Goal: Task Accomplishment & Management: Use online tool/utility

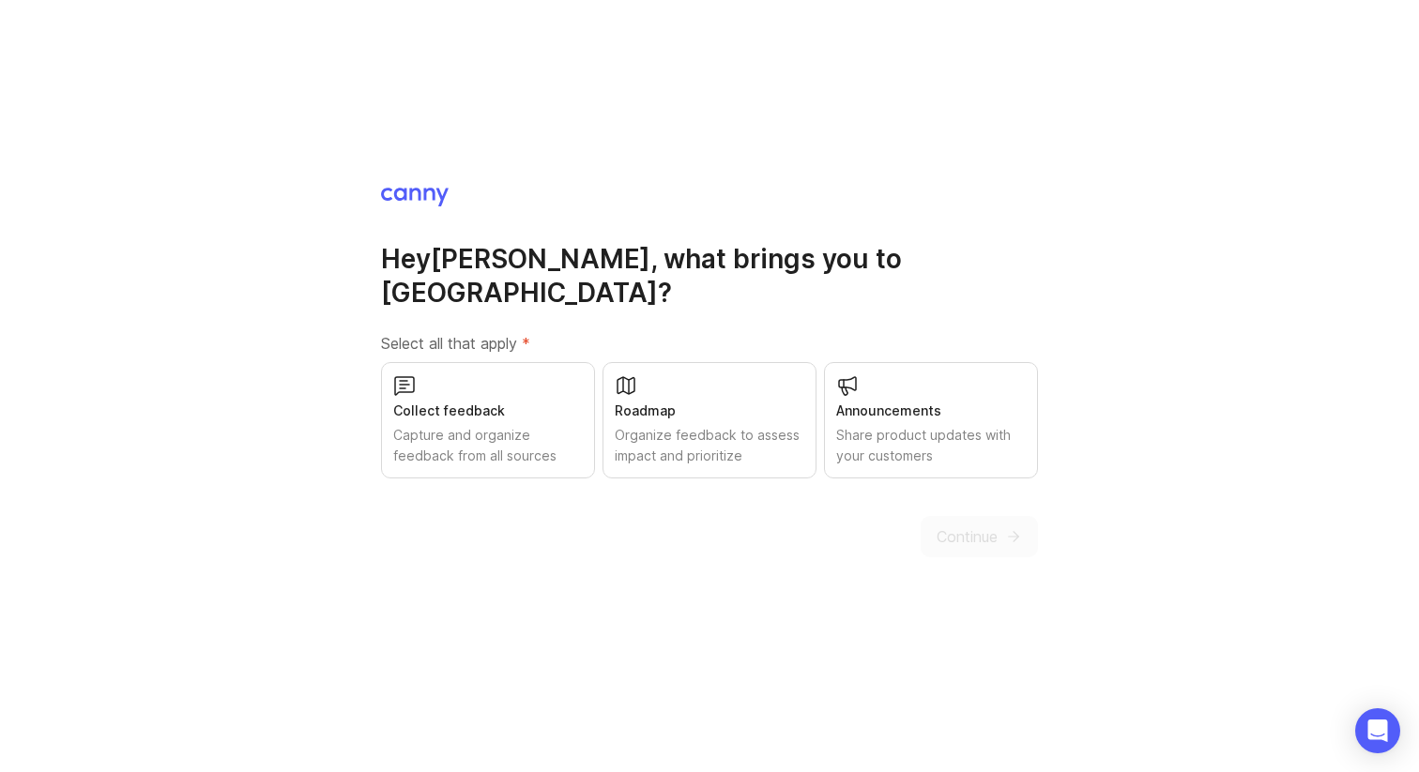
click at [548, 401] on div "Collect feedback" at bounding box center [488, 411] width 190 height 21
click at [672, 401] on div "Roadmap" at bounding box center [710, 411] width 190 height 21
click at [901, 401] on div "Announcements" at bounding box center [931, 411] width 190 height 21
click at [1005, 528] on icon "submit" at bounding box center [1013, 536] width 17 height 17
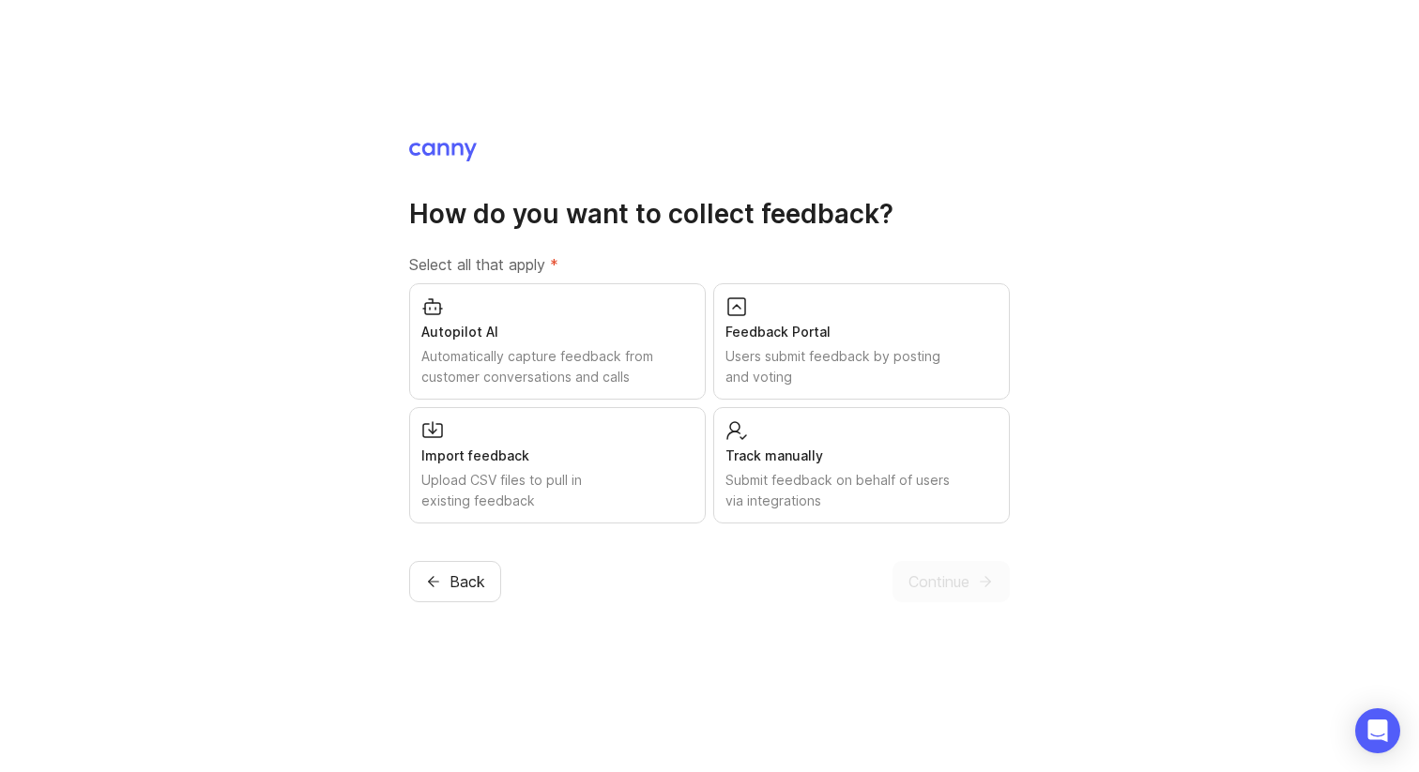
click at [581, 456] on div "Import feedback" at bounding box center [557, 456] width 272 height 21
click at [637, 367] on div "Automatically capture feedback from customer conversations and calls" at bounding box center [557, 366] width 272 height 41
click at [835, 357] on div "Users submit feedback by posting and voting" at bounding box center [862, 366] width 272 height 41
click at [845, 433] on div "Track manually Submit feedback on behalf of users via integrations" at bounding box center [861, 465] width 297 height 116
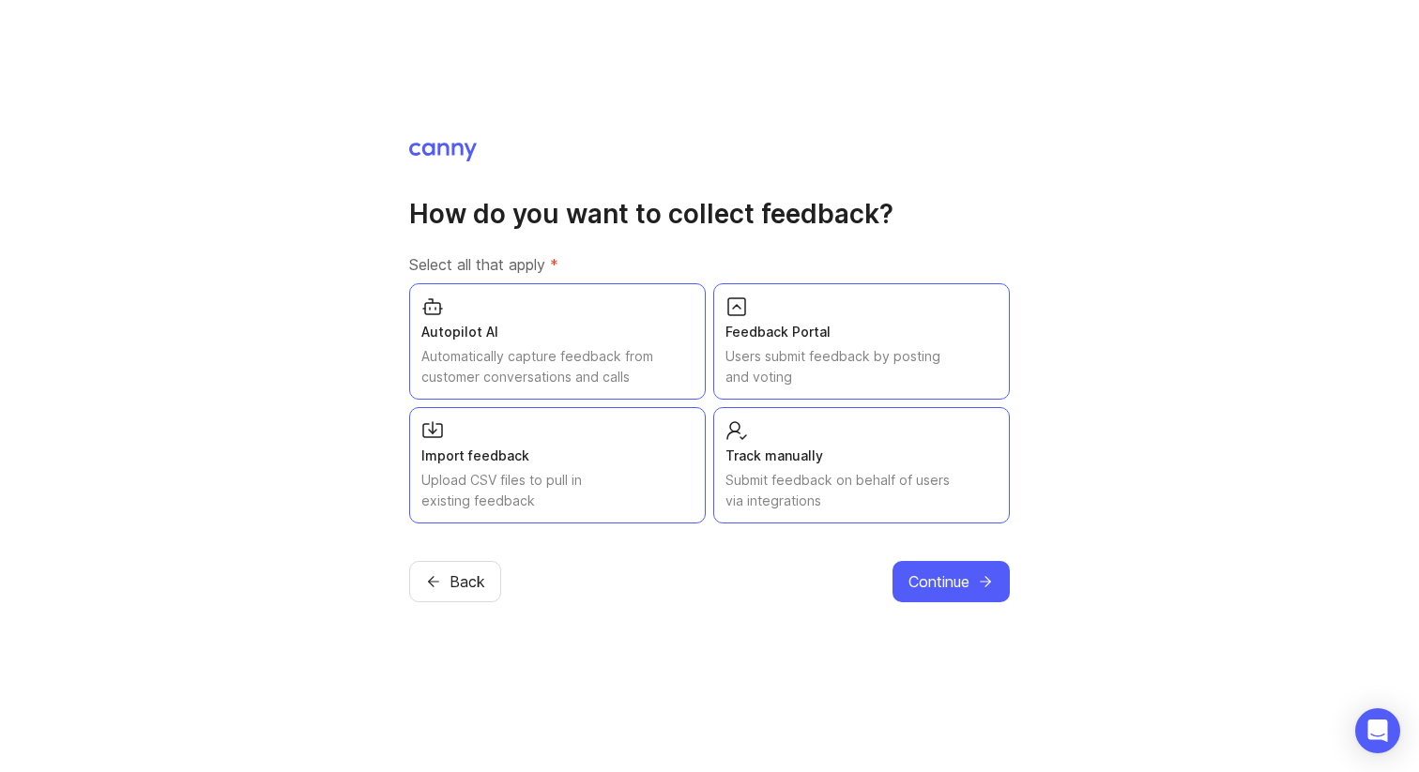
click at [949, 575] on span "Continue" at bounding box center [939, 582] width 61 height 23
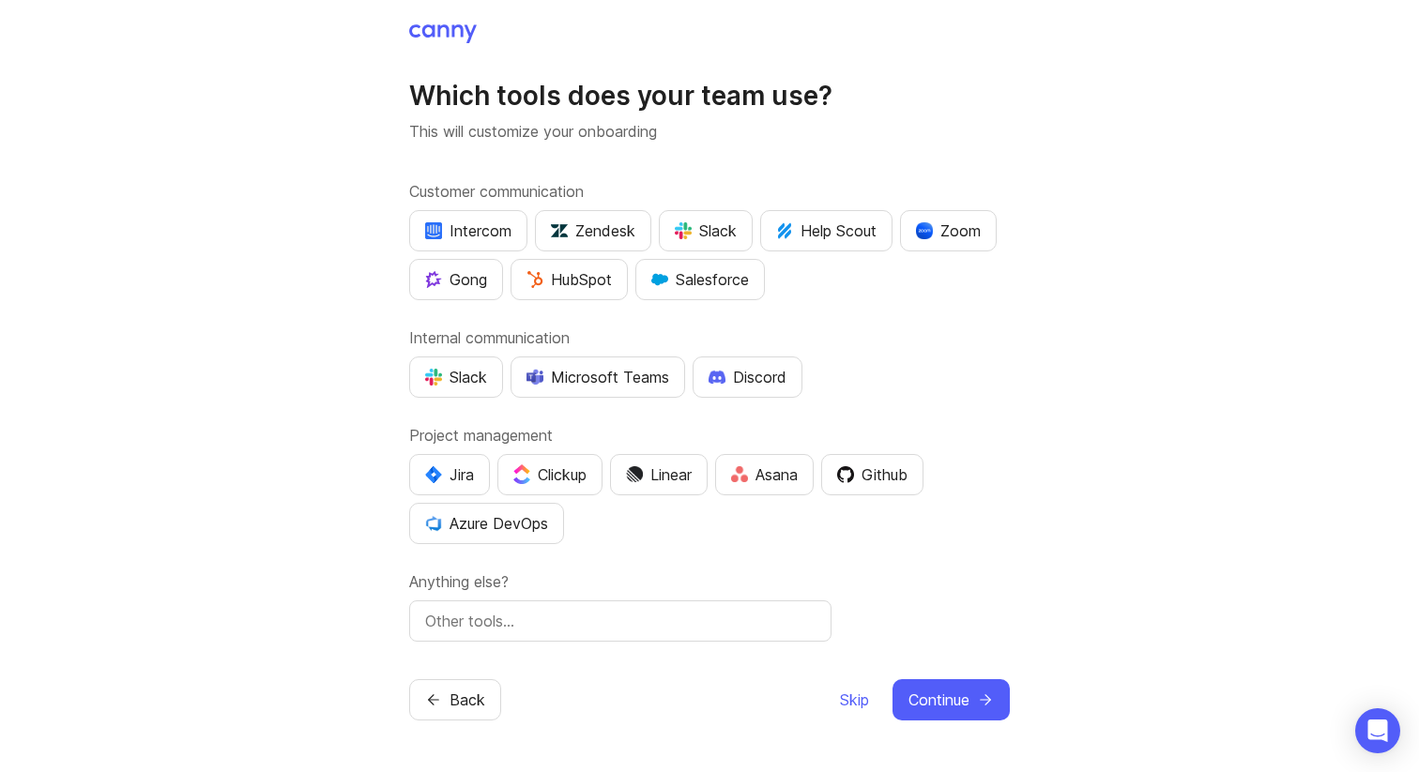
click at [576, 460] on button "Clickup" at bounding box center [549, 474] width 105 height 41
click at [477, 382] on div "Slack" at bounding box center [456, 377] width 62 height 23
click at [730, 221] on div "Slack" at bounding box center [706, 231] width 62 height 23
click at [924, 692] on span "Continue" at bounding box center [939, 700] width 61 height 23
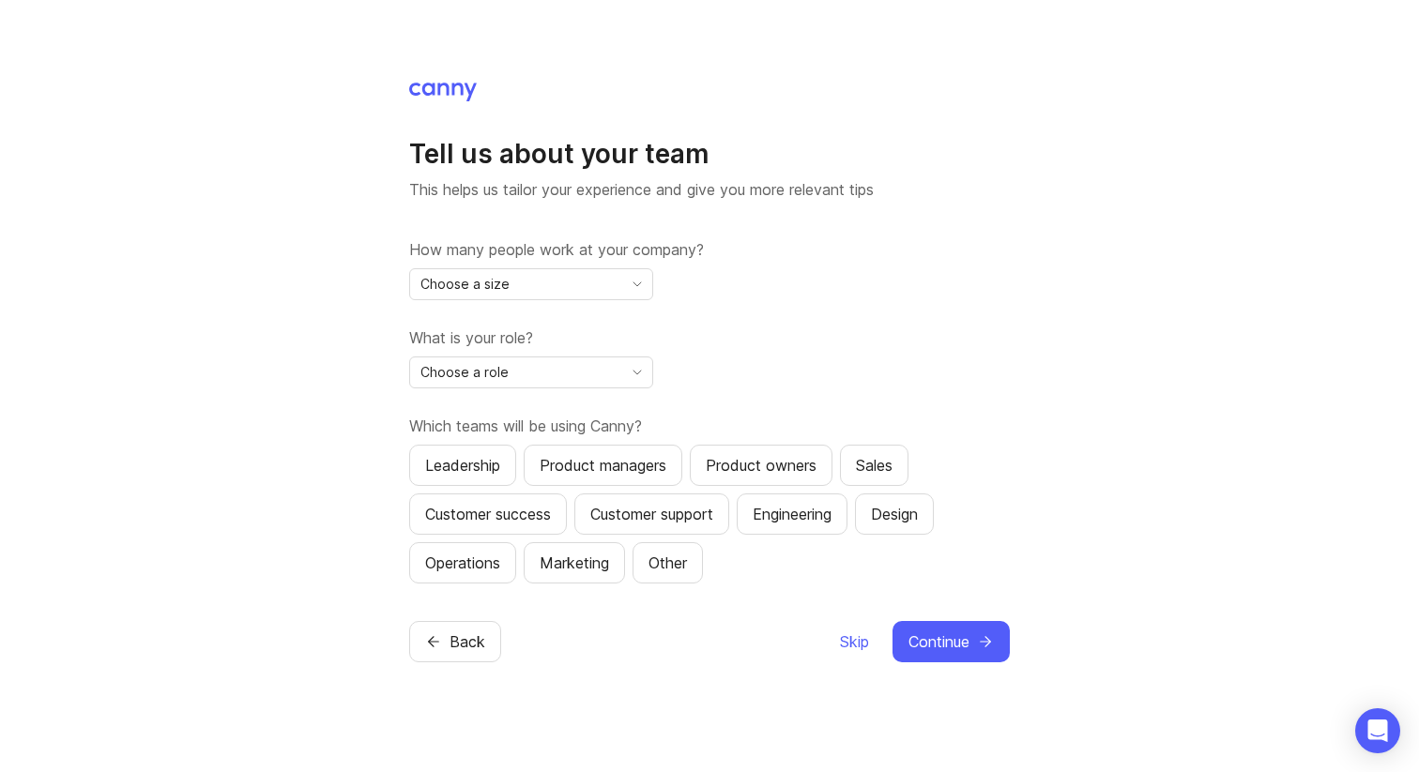
click at [599, 285] on div "Choose a size" at bounding box center [516, 284] width 212 height 30
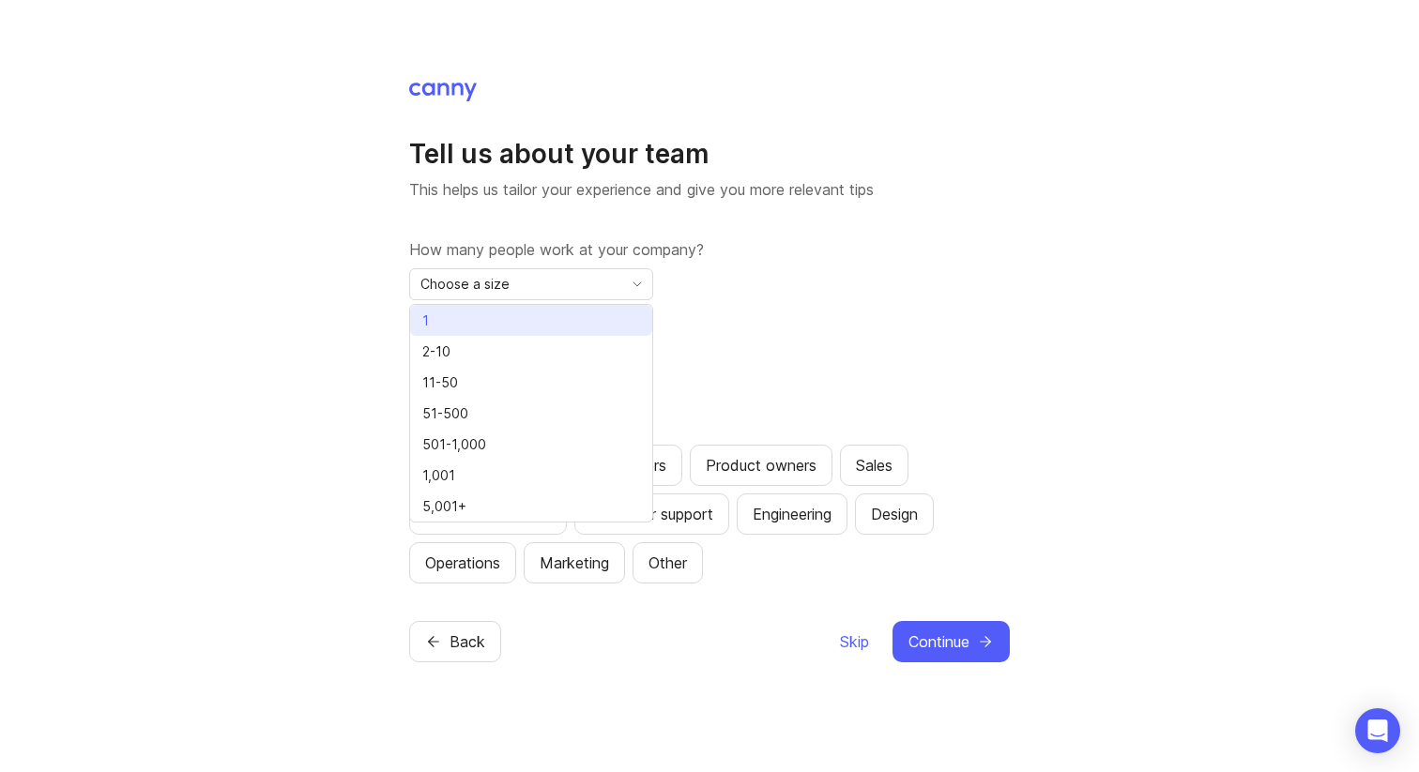
click at [565, 311] on li "1" at bounding box center [531, 320] width 242 height 31
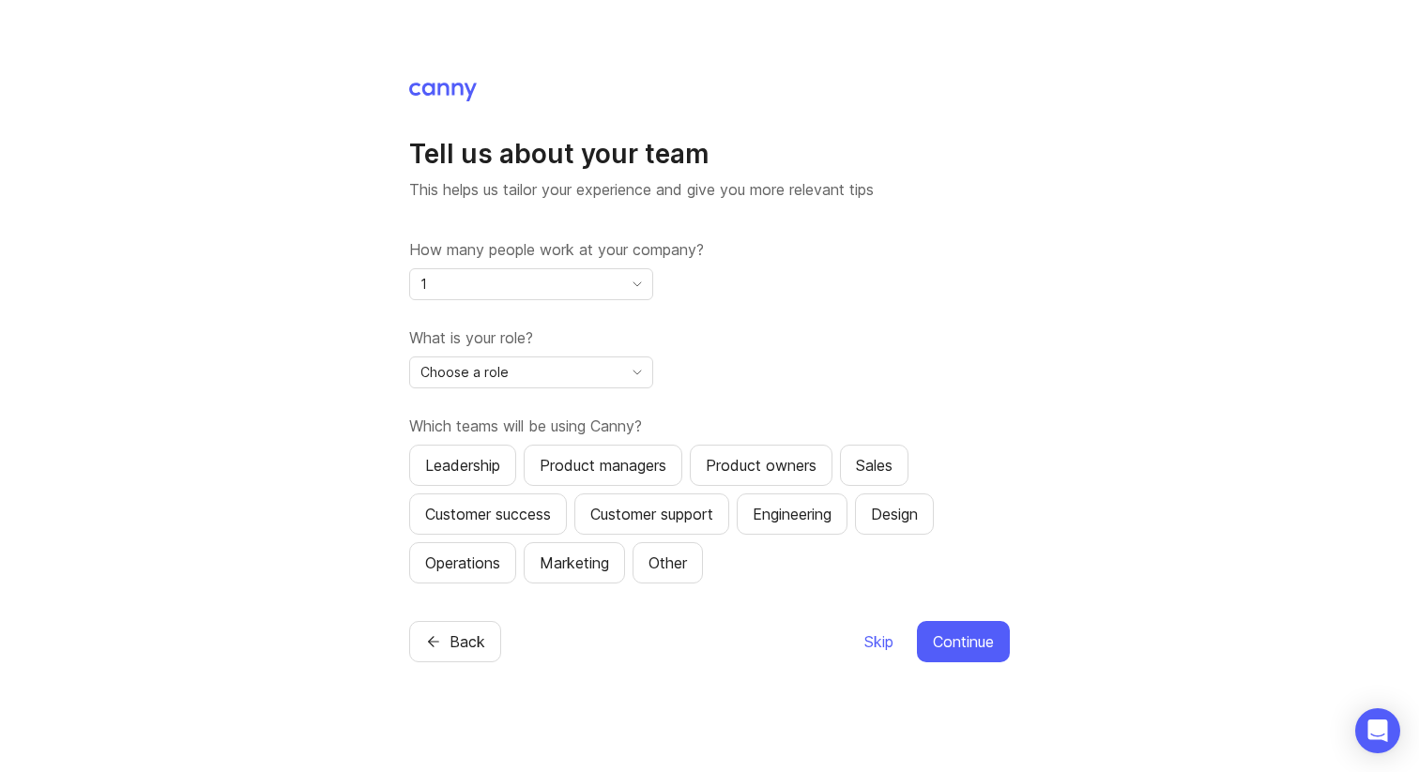
click at [527, 365] on div "Choose a role" at bounding box center [516, 373] width 212 height 30
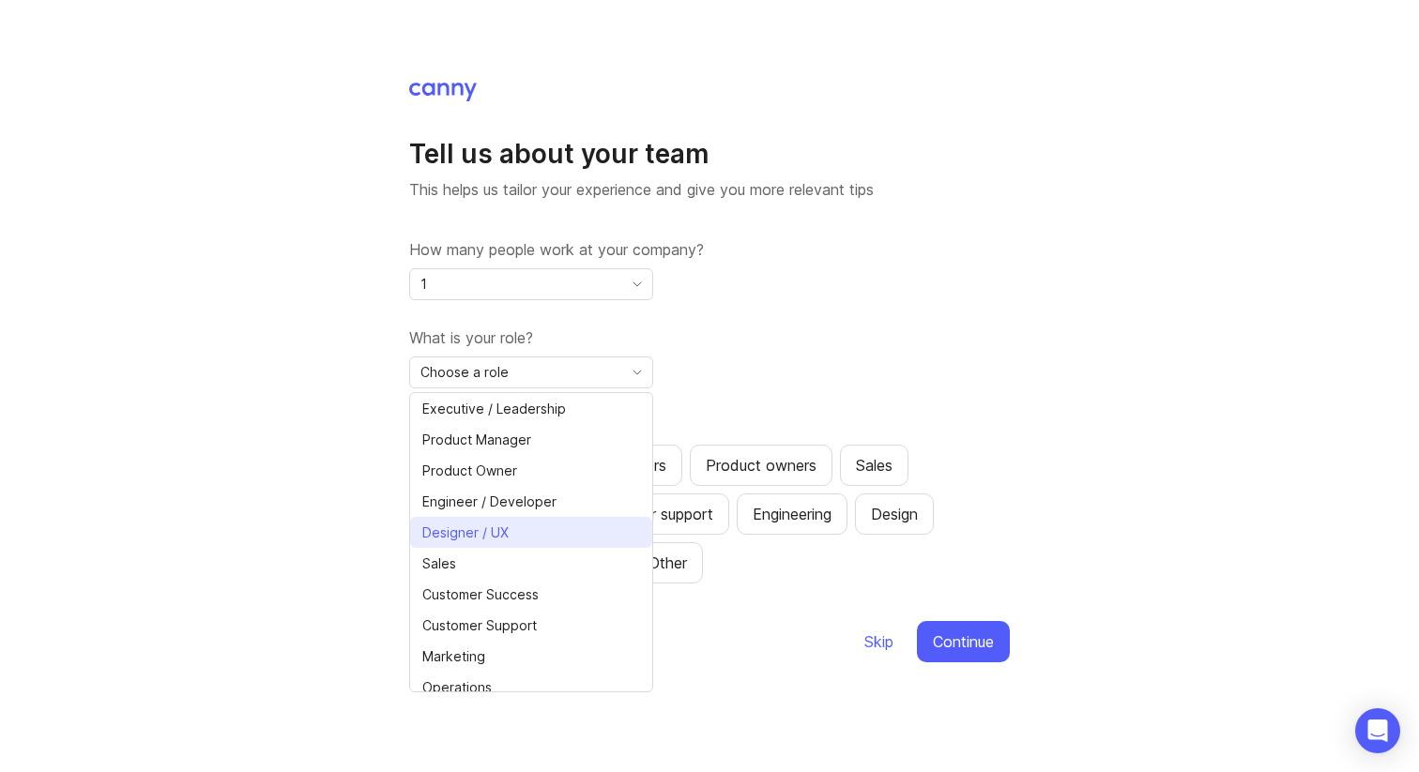
click at [543, 527] on li "Designer / UX" at bounding box center [531, 532] width 242 height 31
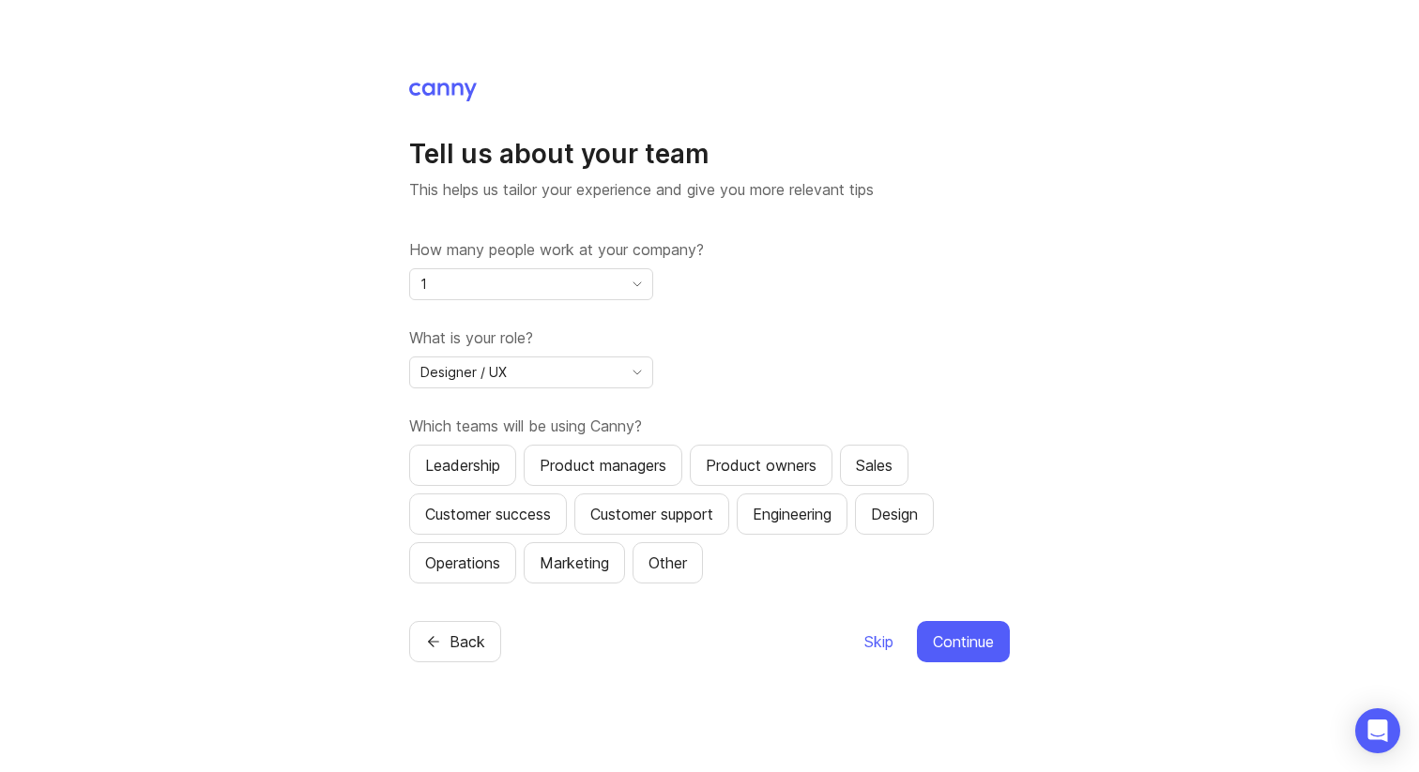
click at [925, 628] on button "Continue" at bounding box center [963, 641] width 93 height 41
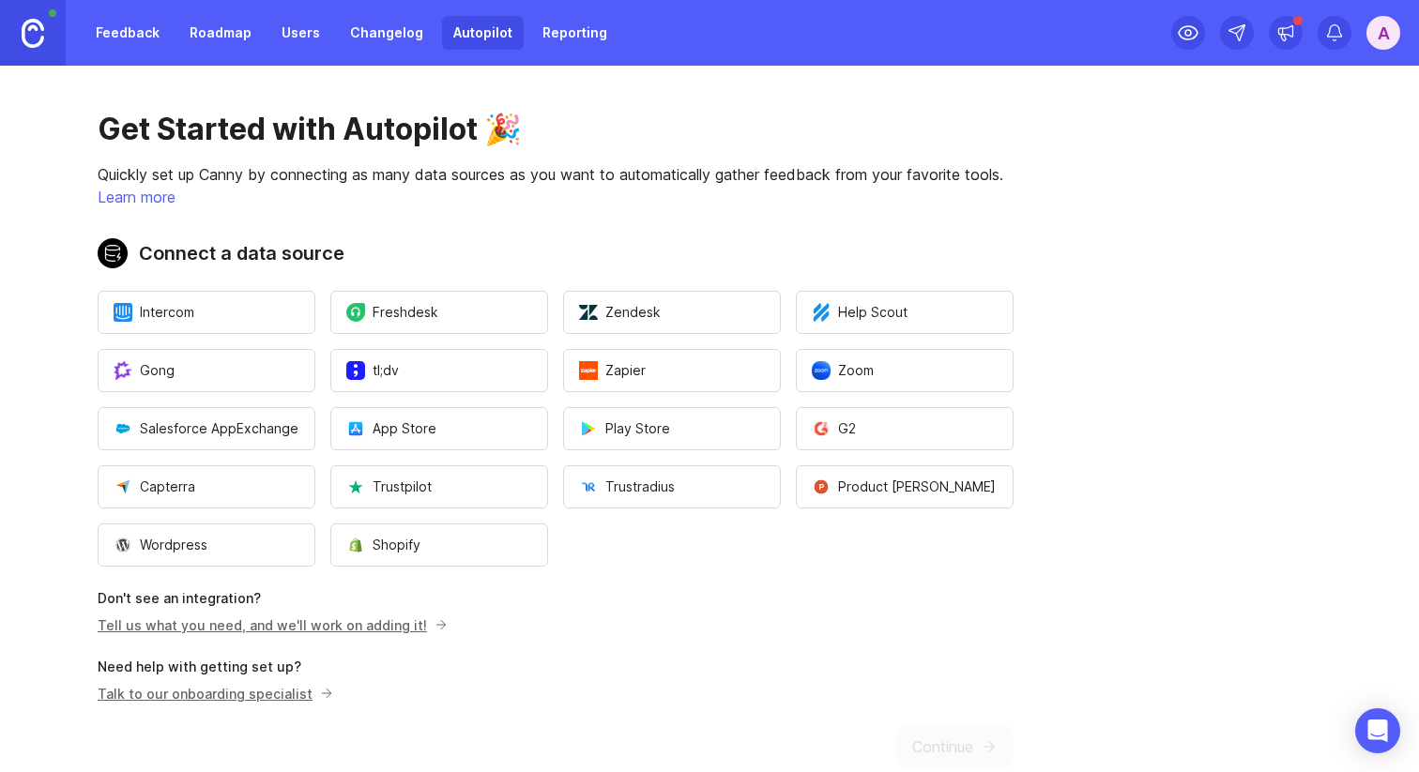
click at [810, 175] on p "Quickly set up Canny by connecting as many data sources as you want to automati…" at bounding box center [556, 174] width 916 height 23
click at [843, 196] on p "Learn more" at bounding box center [556, 197] width 916 height 23
click at [135, 49] on link "Feedback" at bounding box center [127, 33] width 86 height 34
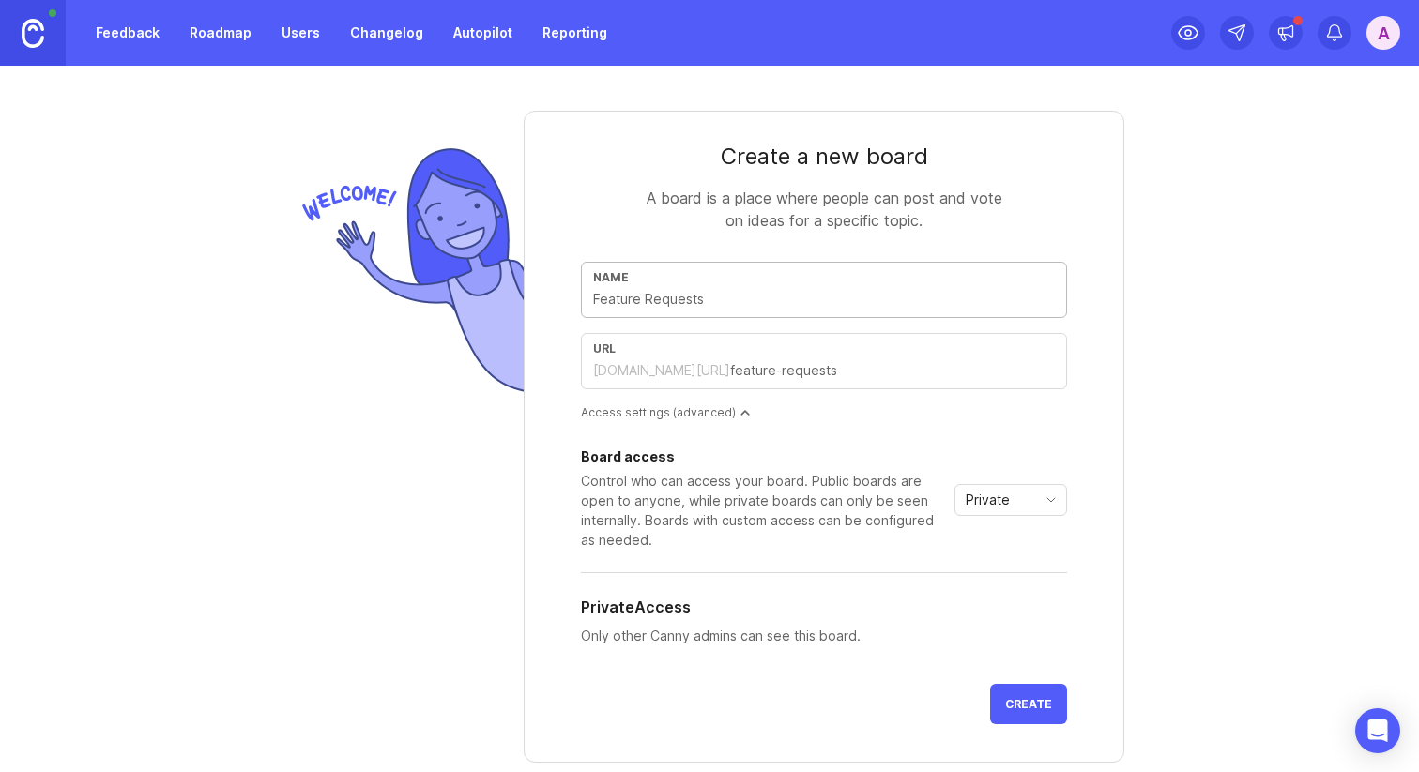
click at [245, 45] on link "Roadmap" at bounding box center [220, 33] width 84 height 34
